Goal: Contribute content

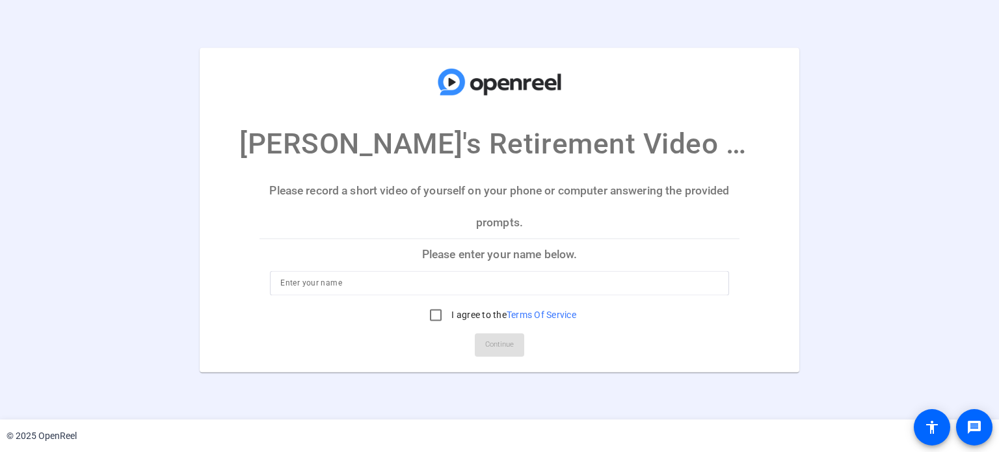
click at [343, 286] on input at bounding box center [499, 283] width 438 height 16
type input "[PERSON_NAME]"
click at [435, 316] on input "I agree to the Terms Of Service" at bounding box center [436, 315] width 26 height 26
checkbox input "true"
click at [494, 354] on span "Continue" at bounding box center [499, 345] width 29 height 20
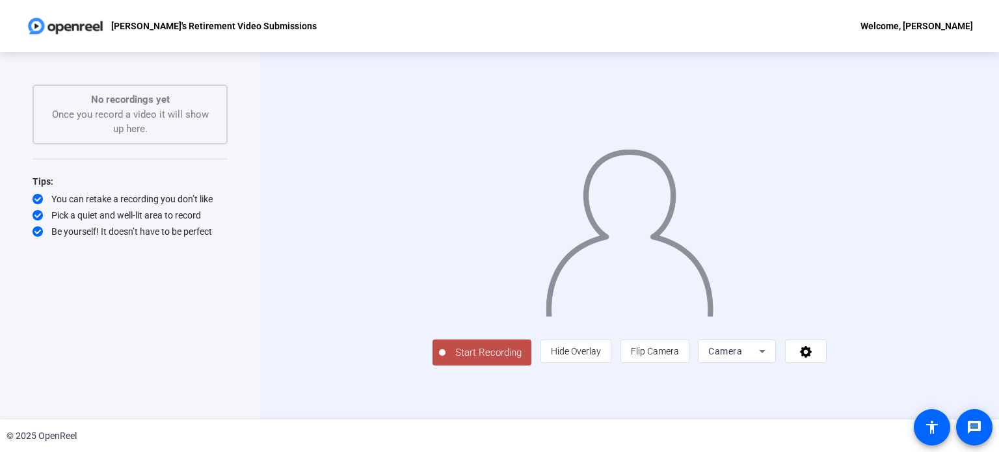
scroll to position [21, 0]
click at [601, 357] on span "Hide Overlay" at bounding box center [576, 351] width 50 height 10
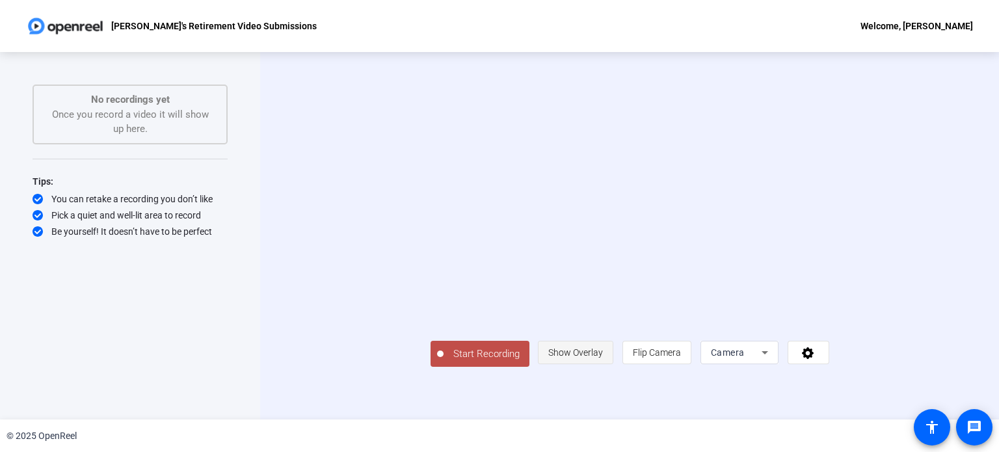
click at [603, 358] on span "Show Overlay" at bounding box center [575, 352] width 55 height 10
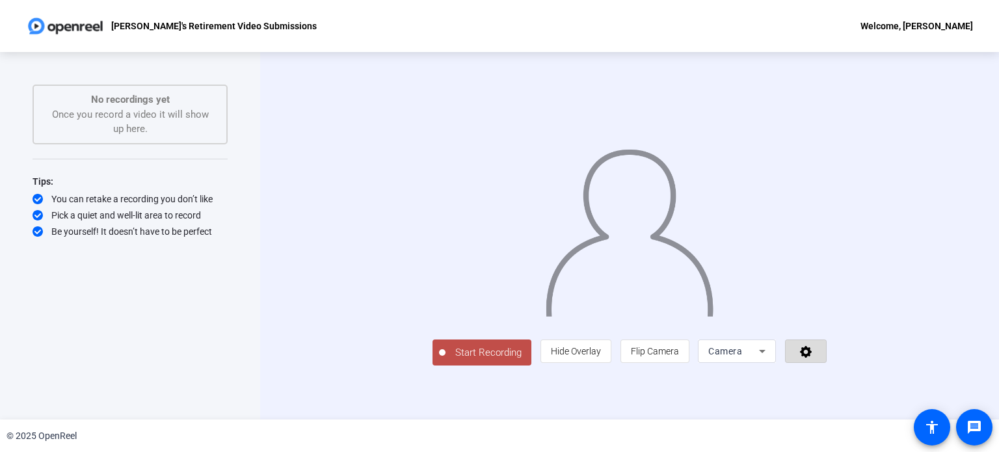
drag, startPoint x: 915, startPoint y: 397, endPoint x: 923, endPoint y: 404, distance: 10.2
click at [826, 367] on span at bounding box center [806, 351] width 40 height 31
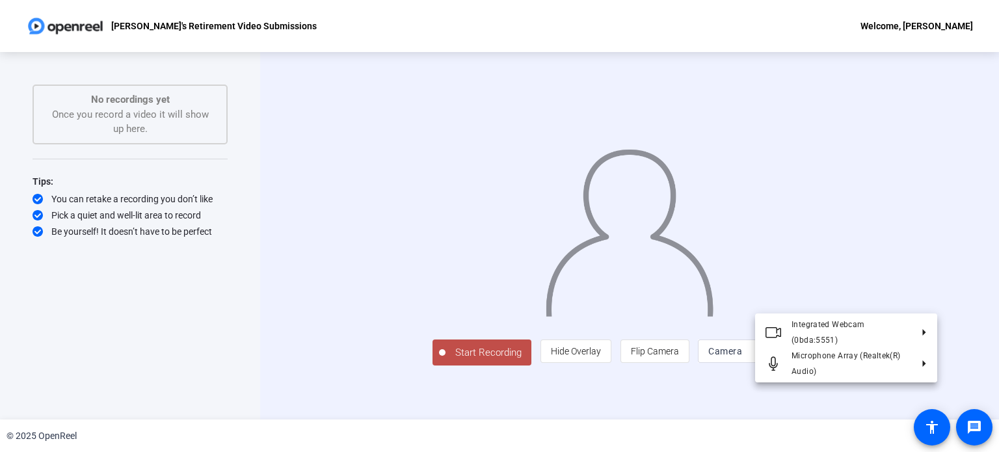
click at [874, 394] on div at bounding box center [499, 226] width 999 height 452
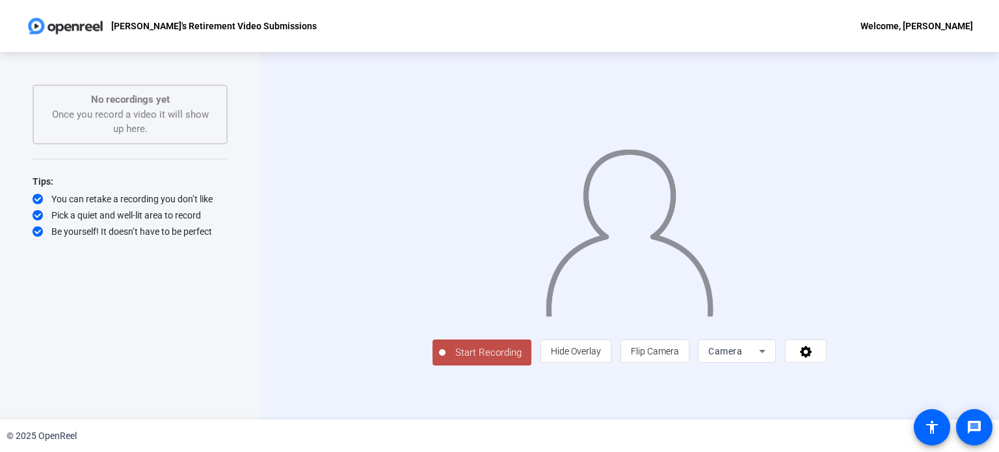
click at [766, 353] on icon at bounding box center [762, 351] width 7 height 3
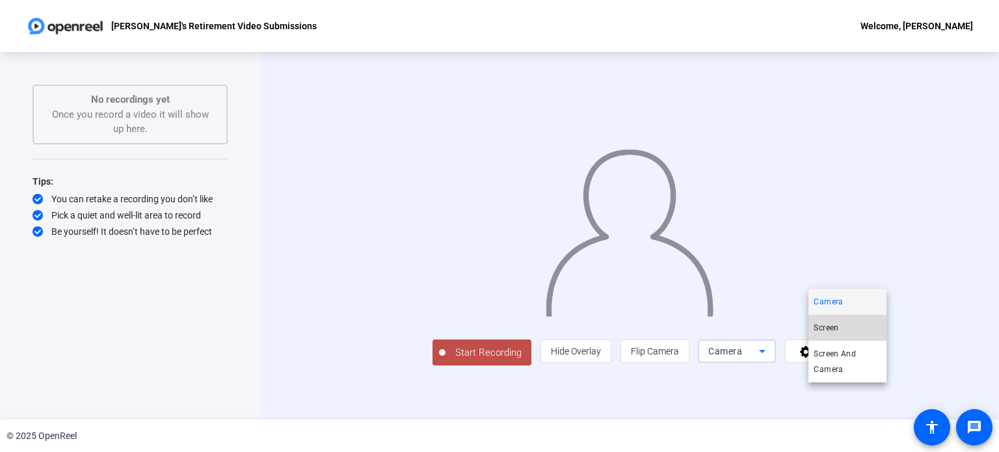
click at [833, 327] on span "Screen" at bounding box center [826, 328] width 25 height 16
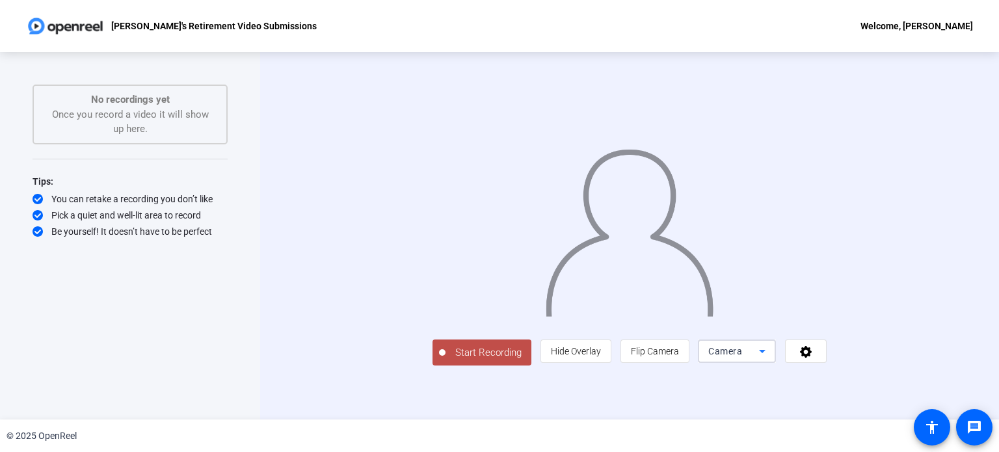
scroll to position [0, 0]
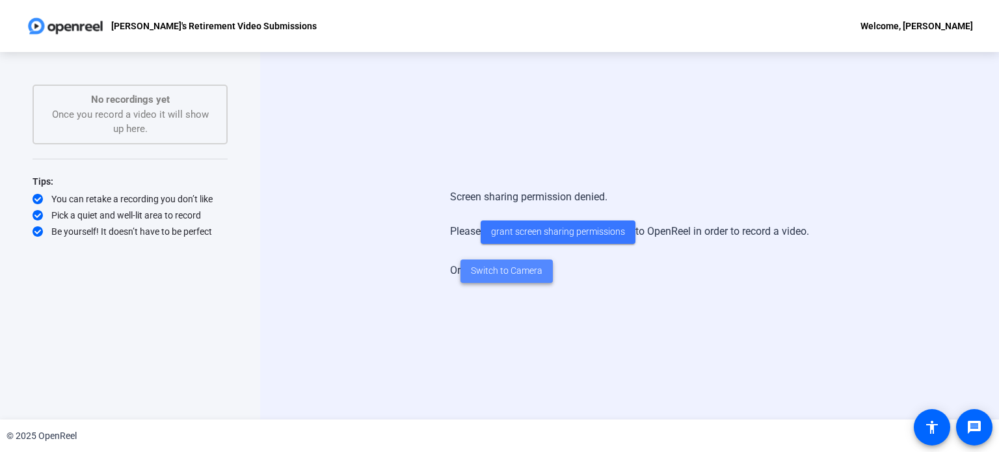
click at [508, 282] on span at bounding box center [507, 271] width 92 height 31
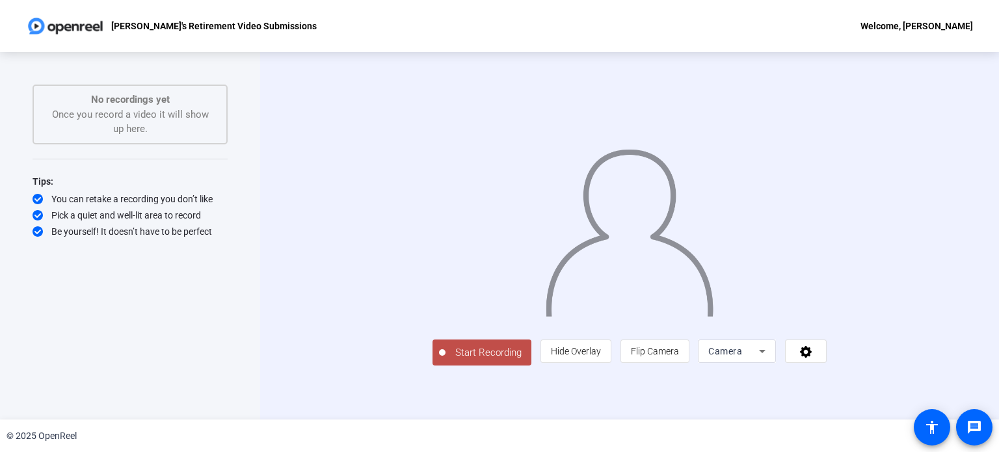
click at [446, 360] on span "Start Recording" at bounding box center [489, 352] width 86 height 15
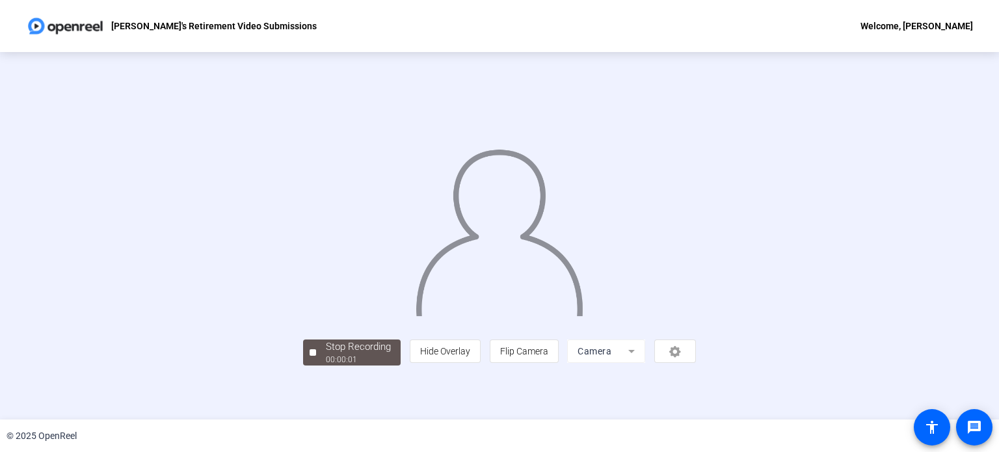
scroll to position [50, 0]
click at [326, 366] on div "00:00:09" at bounding box center [358, 360] width 65 height 12
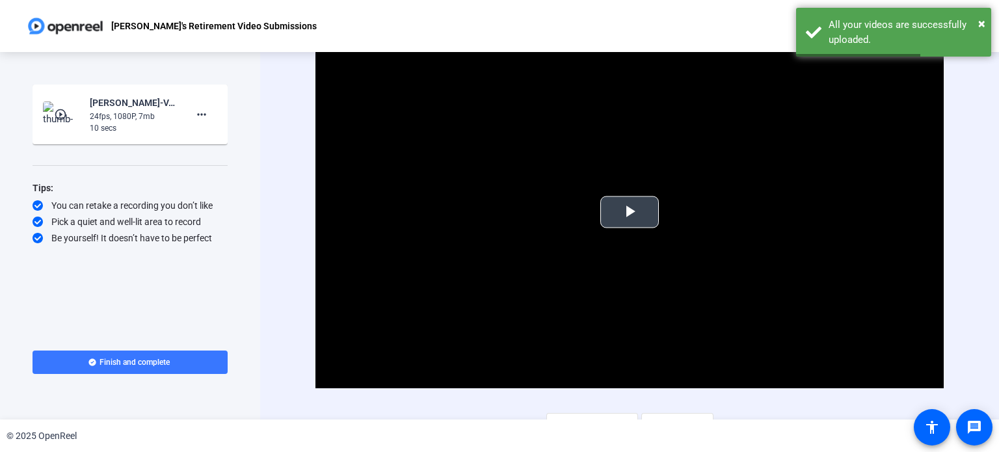
scroll to position [18, 0]
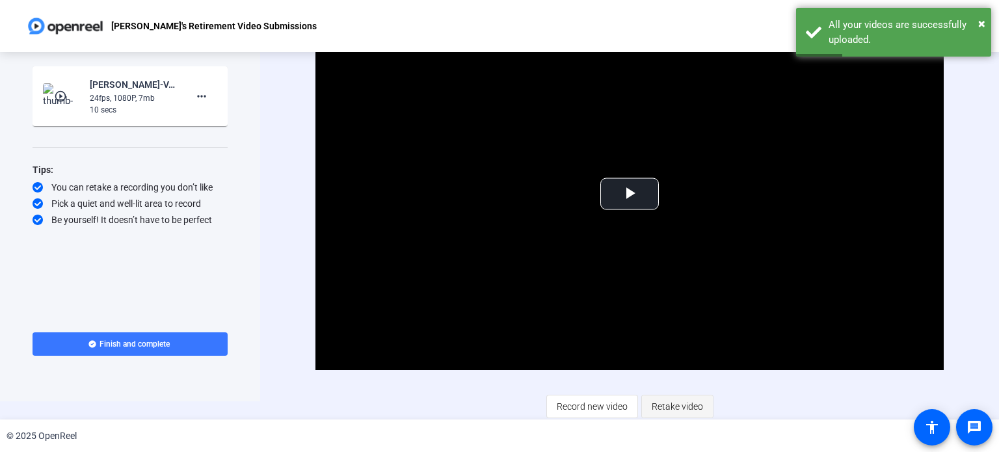
click at [680, 408] on span "Retake video" at bounding box center [677, 406] width 51 height 25
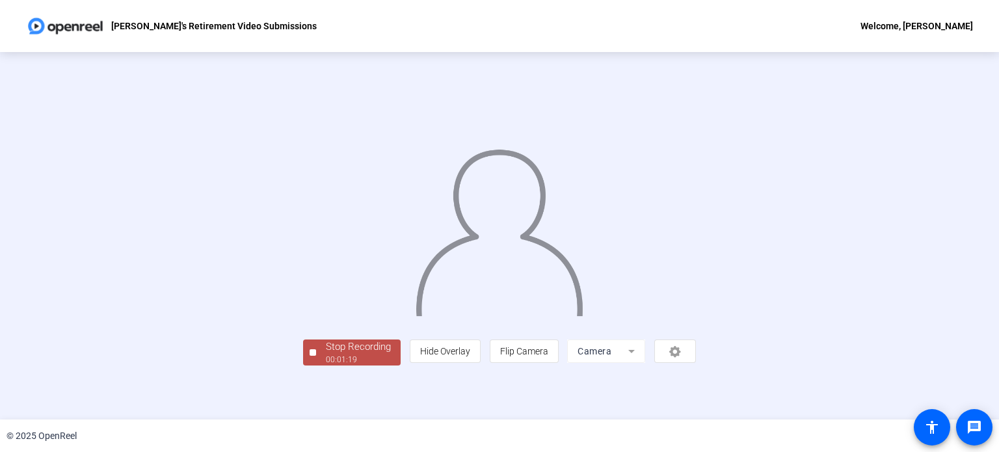
scroll to position [50, 0]
click at [326, 355] on div "Stop Recording" at bounding box center [358, 347] width 65 height 15
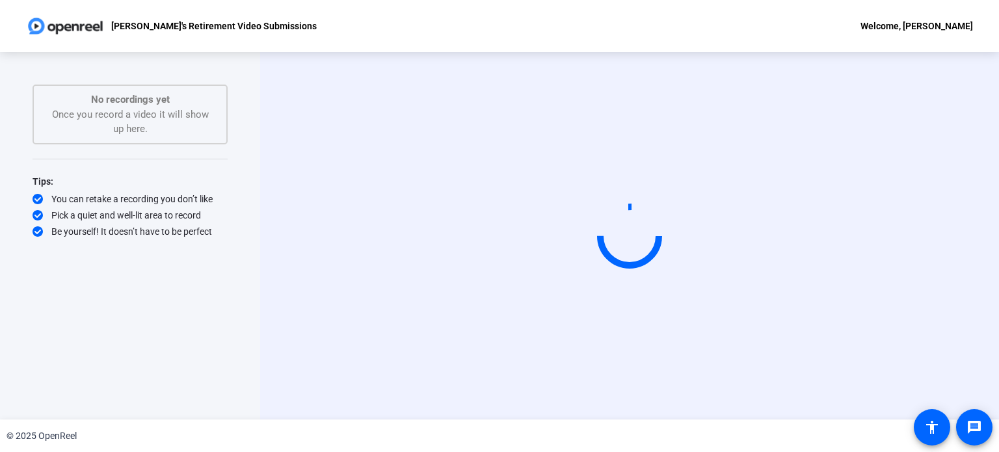
scroll to position [0, 0]
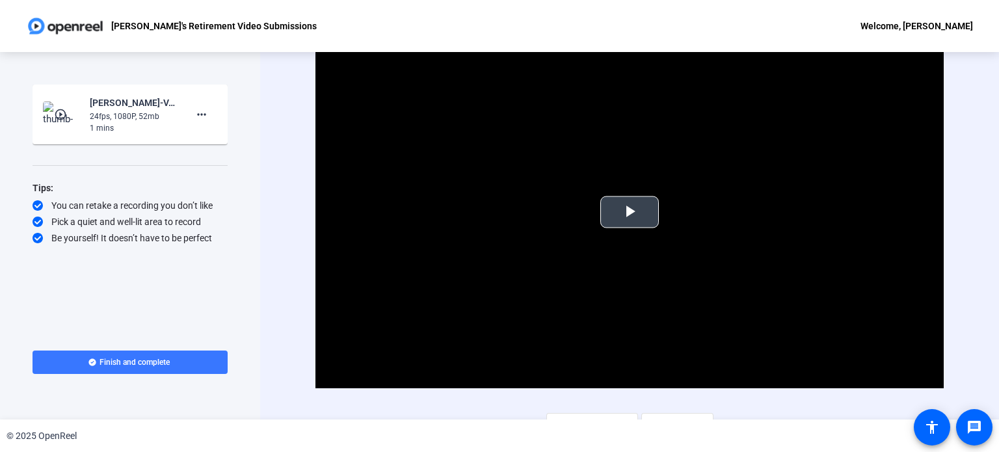
click at [630, 212] on span "Video Player" at bounding box center [630, 212] width 0 height 0
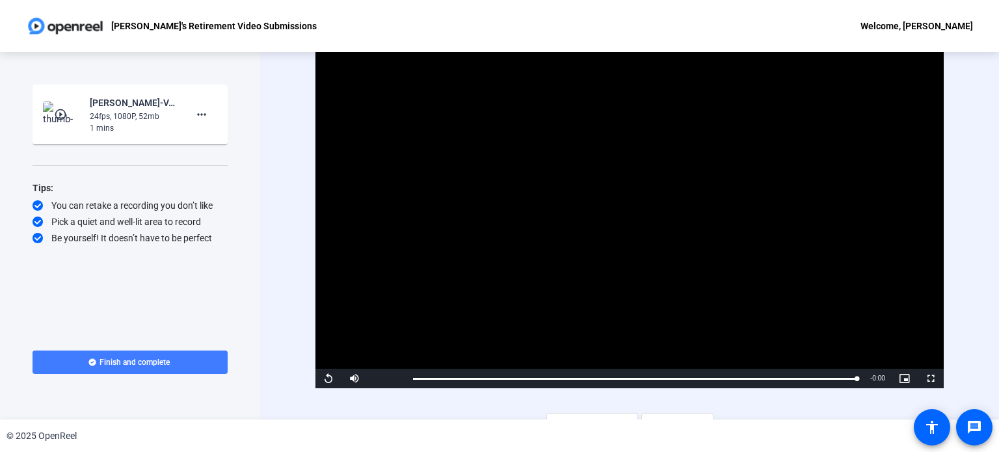
click at [141, 361] on span "Finish and complete" at bounding box center [135, 362] width 70 height 10
